Goal: Information Seeking & Learning: Learn about a topic

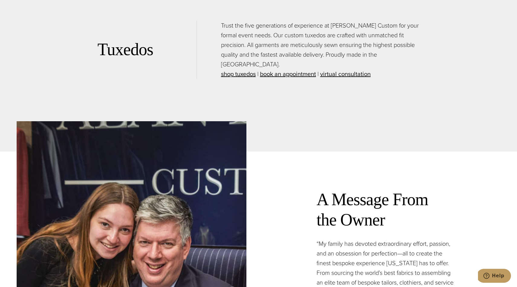
scroll to position [1560, 0]
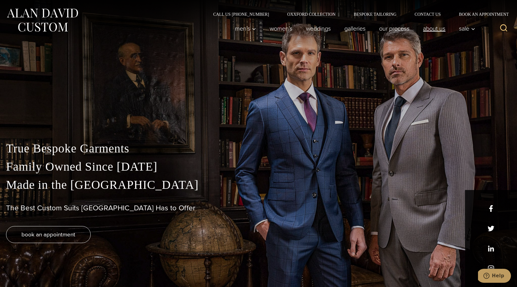
click at [431, 28] on link "About Us" at bounding box center [435, 28] width 36 height 12
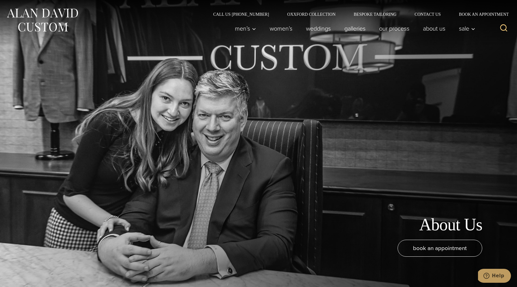
click at [49, 25] on img at bounding box center [42, 20] width 73 height 27
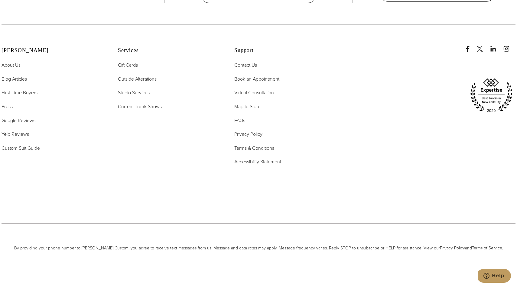
scroll to position [3151, 0]
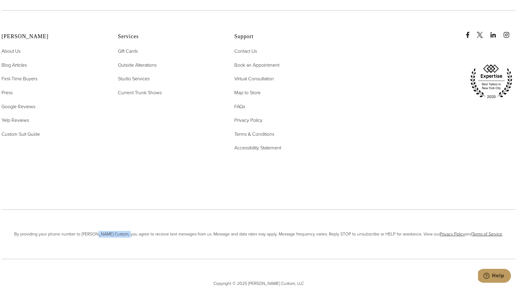
drag, startPoint x: 101, startPoint y: 207, endPoint x: 129, endPoint y: 207, distance: 27.5
click at [129, 231] on span "By providing your phone number to Alan David Custom, you agree to receive text …" at bounding box center [259, 234] width 514 height 7
click at [165, 210] on div "By providing your phone number to Alan David Custom, you agree to receive text …" at bounding box center [259, 233] width 514 height 49
click at [201, 231] on span "By providing your phone number to Alan David Custom, you agree to receive text …" at bounding box center [259, 234] width 514 height 7
click at [265, 231] on span "By providing your phone number to Alan David Custom, you agree to receive text …" at bounding box center [259, 234] width 514 height 7
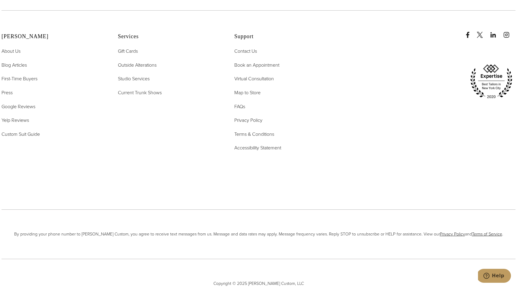
click at [350, 209] on div "By providing your phone number to Alan David Custom, you agree to receive text …" at bounding box center [259, 233] width 514 height 49
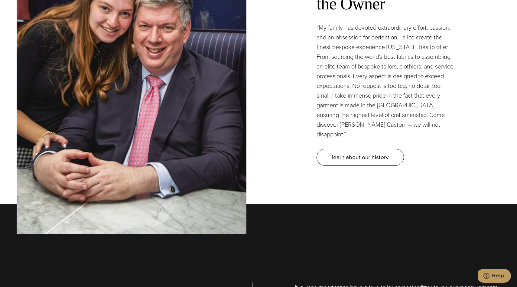
scroll to position [1822, 0]
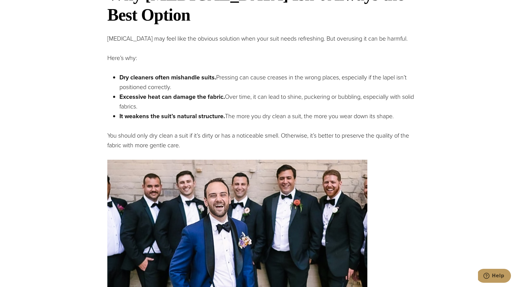
scroll to position [371, 0]
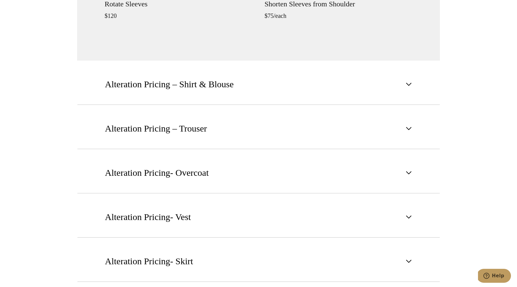
scroll to position [826, 0]
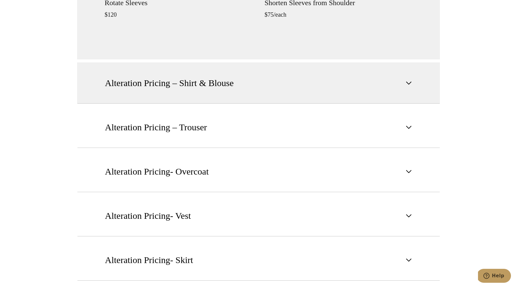
click at [202, 88] on span "Alteration Pricing – Shirt & Blouse" at bounding box center [169, 82] width 129 height 13
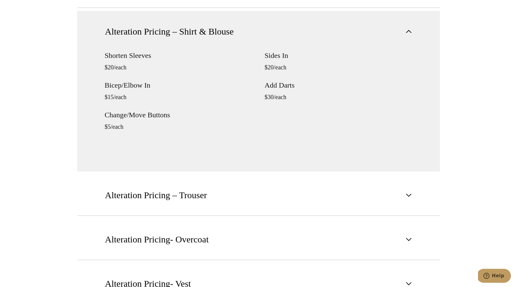
scroll to position [639, 0]
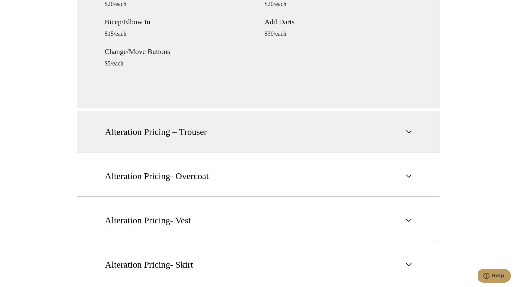
click at [224, 145] on button "Alteration Pricing – Trouser" at bounding box center [258, 131] width 363 height 41
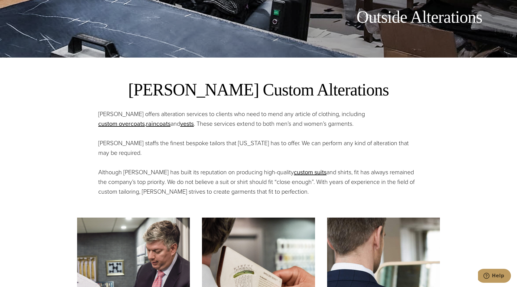
scroll to position [0, 0]
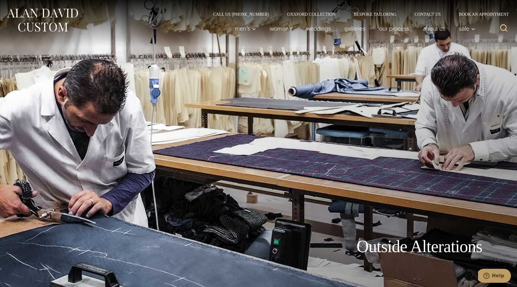
click at [436, 17] on div "Men’s Custom Suits Custom Tuxedos Custom Sports Coats Custom Trousers Custom Ve…" at bounding box center [353, 28] width 251 height 24
click at [431, 13] on link "Contact Us" at bounding box center [428, 14] width 44 height 4
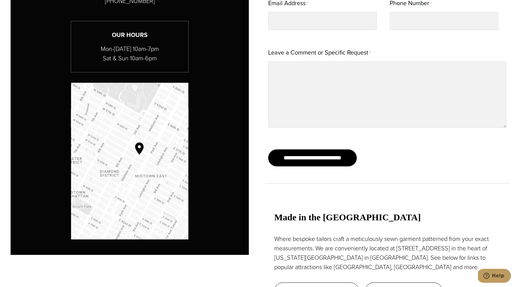
scroll to position [451, 0]
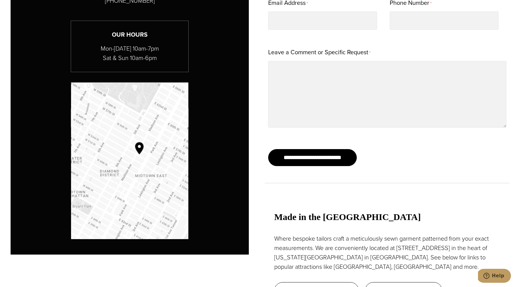
click at [133, 141] on img "Map to Alan David Custom" at bounding box center [129, 160] width 117 height 156
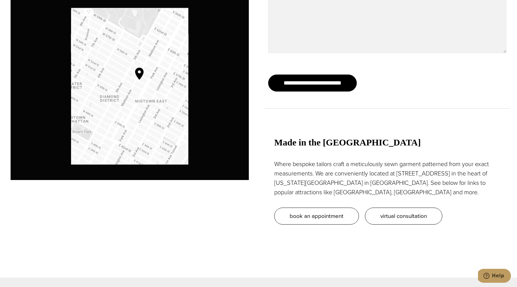
scroll to position [0, 0]
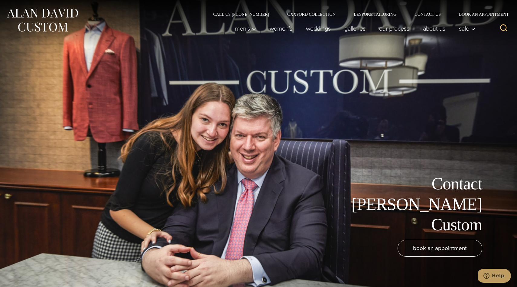
click at [56, 20] on img at bounding box center [42, 20] width 73 height 27
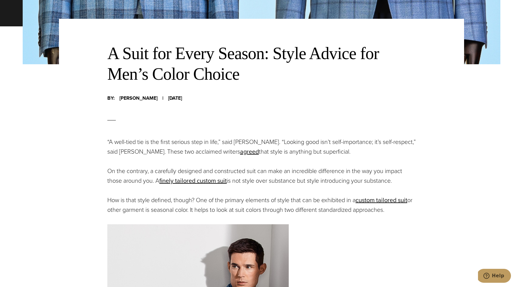
scroll to position [218, 0]
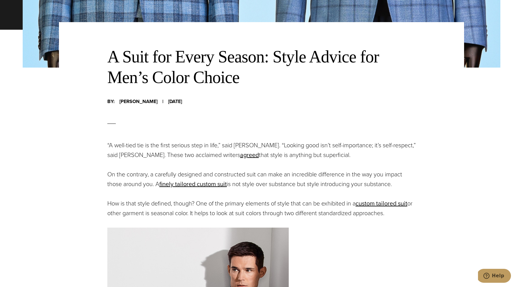
click at [140, 101] on span "Alan Horowitz" at bounding box center [139, 101] width 38 height 8
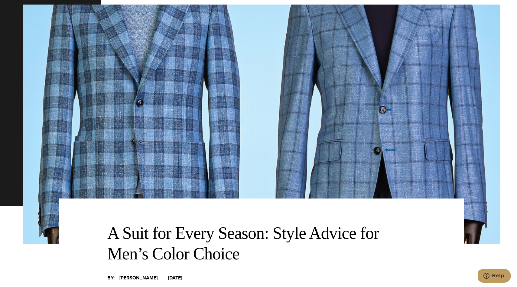
scroll to position [0, 0]
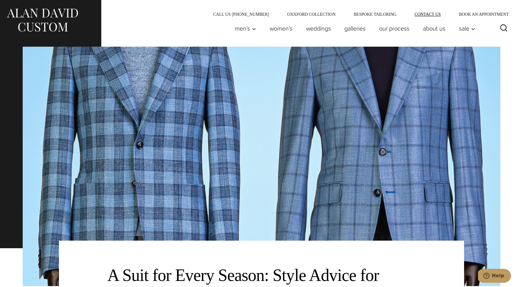
click at [431, 14] on link "Contact Us" at bounding box center [428, 14] width 44 height 4
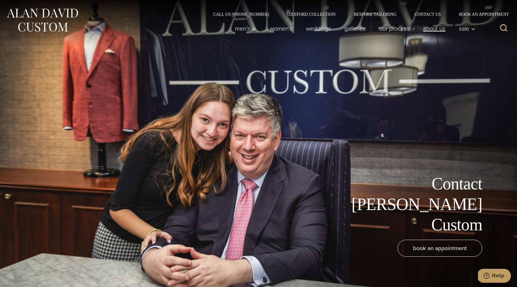
click at [437, 30] on link "About Us" at bounding box center [435, 28] width 36 height 12
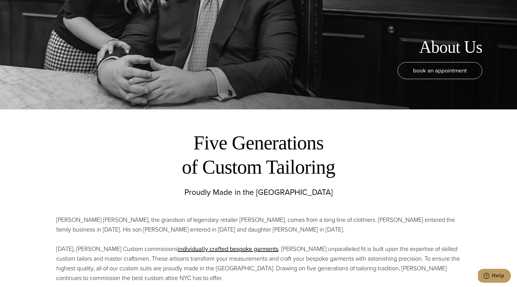
scroll to position [273, 0]
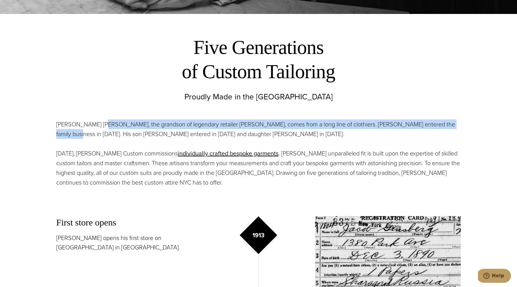
drag, startPoint x: 52, startPoint y: 130, endPoint x: 102, endPoint y: 128, distance: 50.6
click at [102, 128] on section "Alan David Horowitz, the grandson of legendary retailer Moe Ginsburg, comes fro…" at bounding box center [259, 153] width 496 height 83
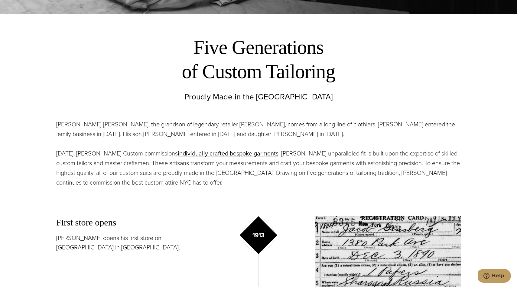
click at [111, 126] on p "Alan David Horowitz, the grandson of legendary retailer Moe Ginsburg, comes fro…" at bounding box center [258, 128] width 405 height 19
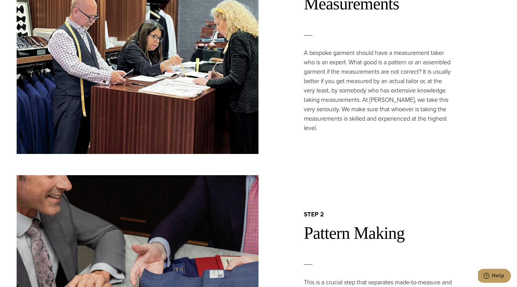
scroll to position [710, 0]
